Goal: Transaction & Acquisition: Purchase product/service

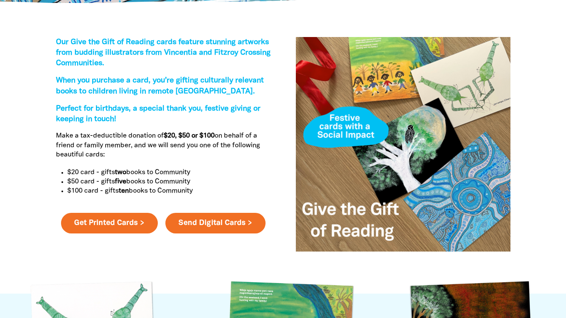
scroll to position [295, 0]
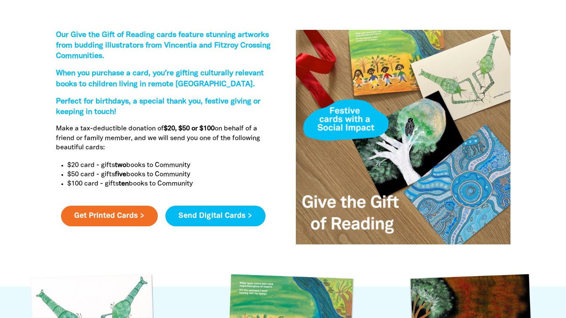
click at [239, 217] on link "Send Digital Cards >" at bounding box center [215, 216] width 100 height 21
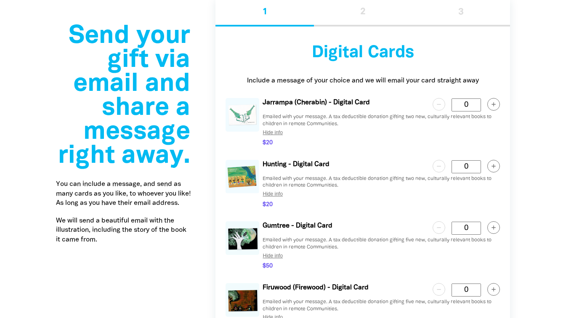
scroll to position [1605, 0]
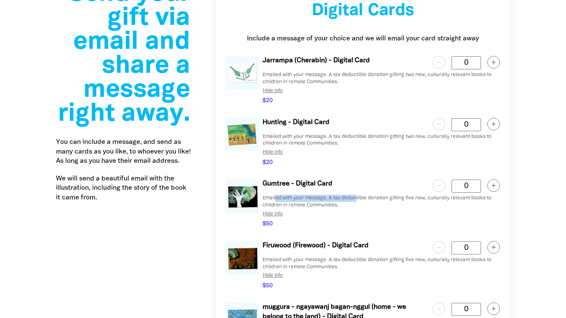
drag, startPoint x: 276, startPoint y: 200, endPoint x: 358, endPoint y: 203, distance: 81.7
click at [358, 203] on p "Emailed with your message. A tax deductible donation gifting five new, cultural…" at bounding box center [381, 202] width 237 height 14
drag, startPoint x: 358, startPoint y: 203, endPoint x: 395, endPoint y: 219, distance: 40.0
click at [395, 219] on div "Emailed with your message. A tax deductible donation gifting five new, cultural…" at bounding box center [381, 207] width 237 height 24
click at [497, 188] on circle "button" at bounding box center [494, 186] width 12 height 12
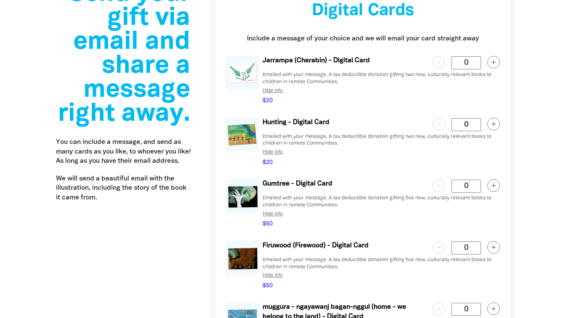
type Card "1"
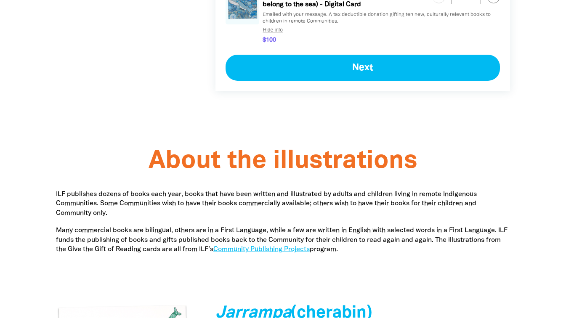
scroll to position [1816, 0]
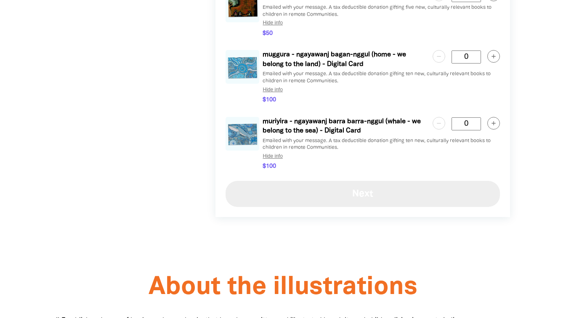
click at [389, 193] on button "Next" at bounding box center [363, 194] width 275 height 26
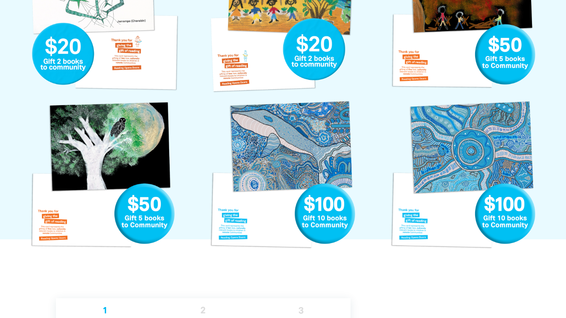
scroll to position [590, 0]
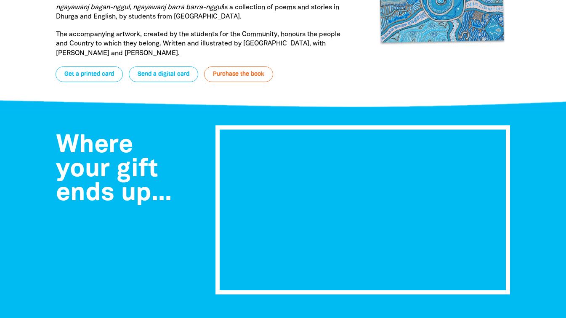
scroll to position [2968, 0]
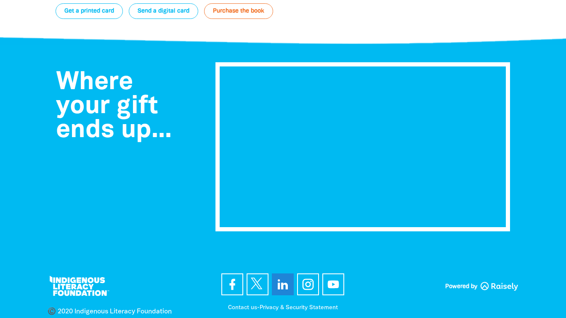
click at [286, 280] on icon at bounding box center [283, 285] width 10 height 10
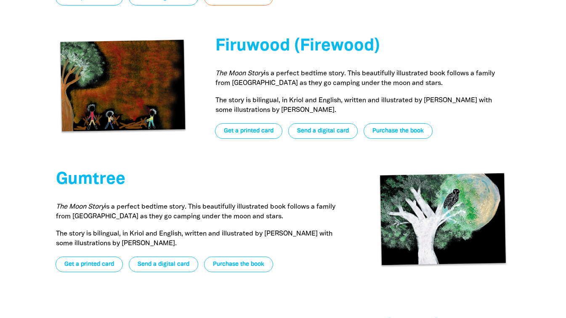
scroll to position [2295, 0]
